Goal: Information Seeking & Learning: Check status

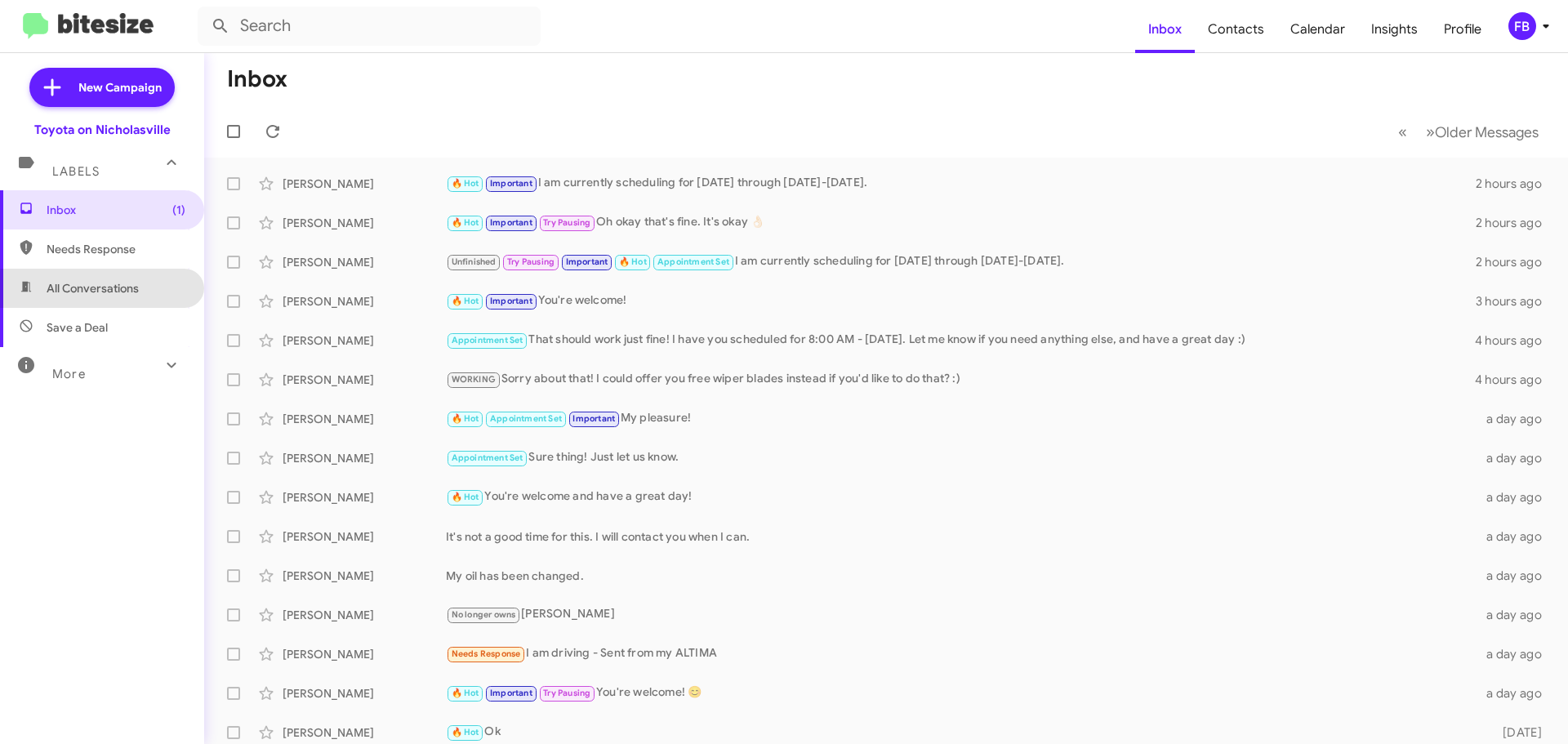
click at [130, 291] on span "All Conversations" at bounding box center [93, 289] width 92 height 17
type input "in:all-conversations"
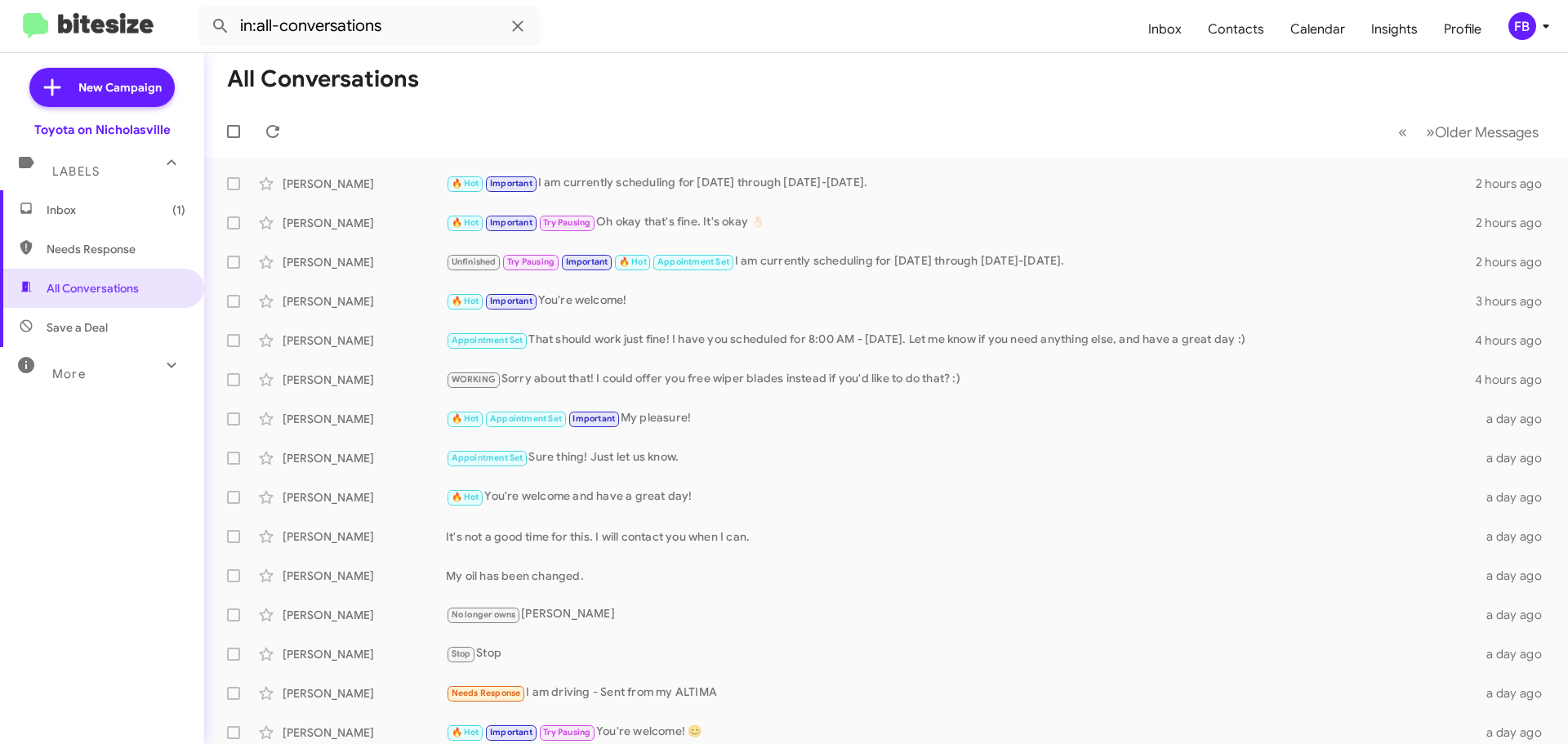
click at [131, 214] on span "Inbox (1)" at bounding box center [116, 210] width 139 height 17
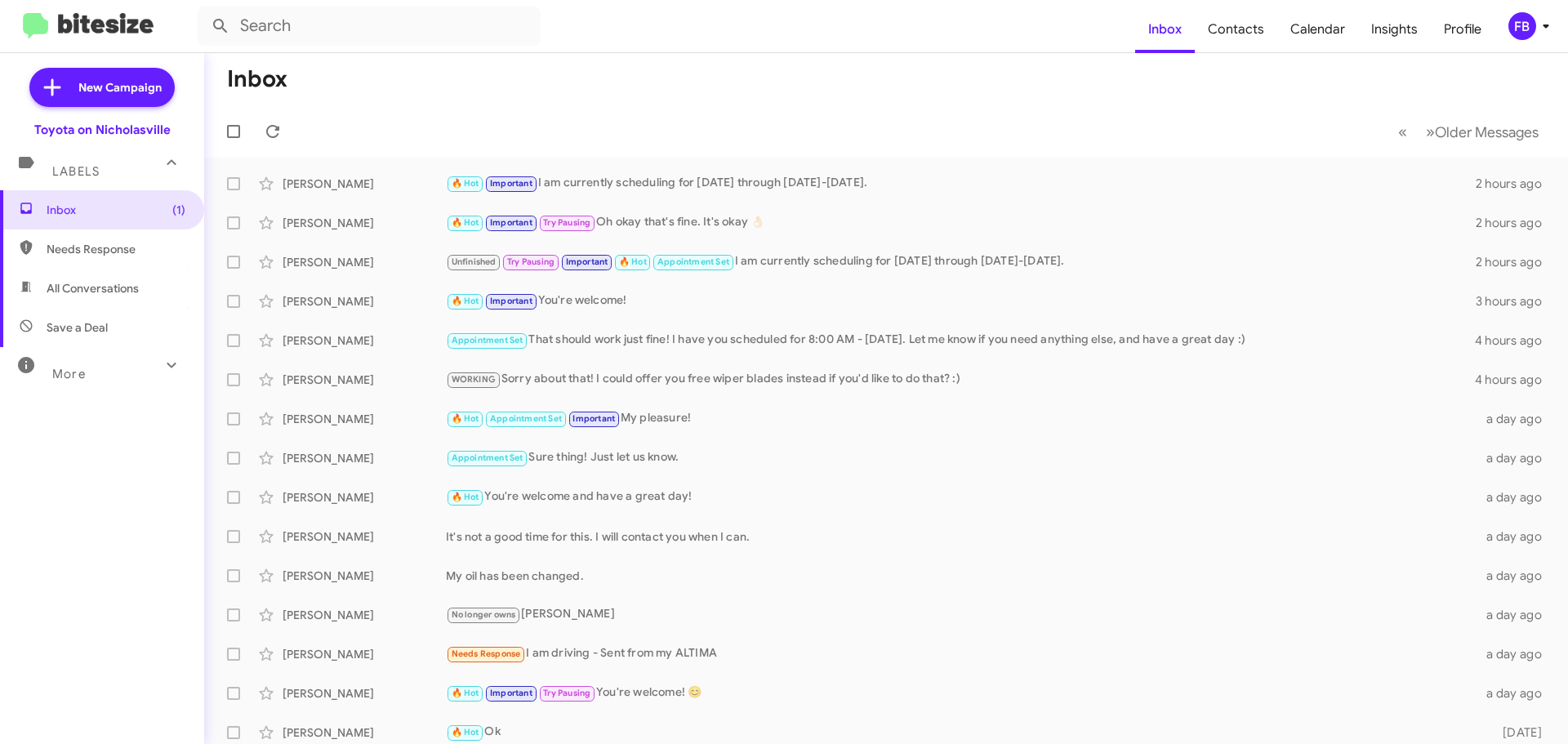
click at [80, 292] on span "All Conversations" at bounding box center [93, 289] width 92 height 17
type input "in:all-conversations"
